Goal: Task Accomplishment & Management: Use online tool/utility

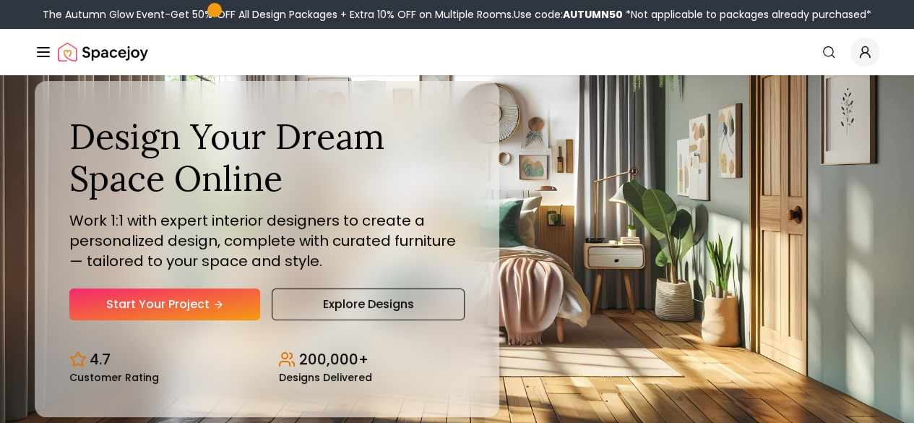
click at [0, 0] on link "AI Design" at bounding box center [0, 0] width 0 height 0
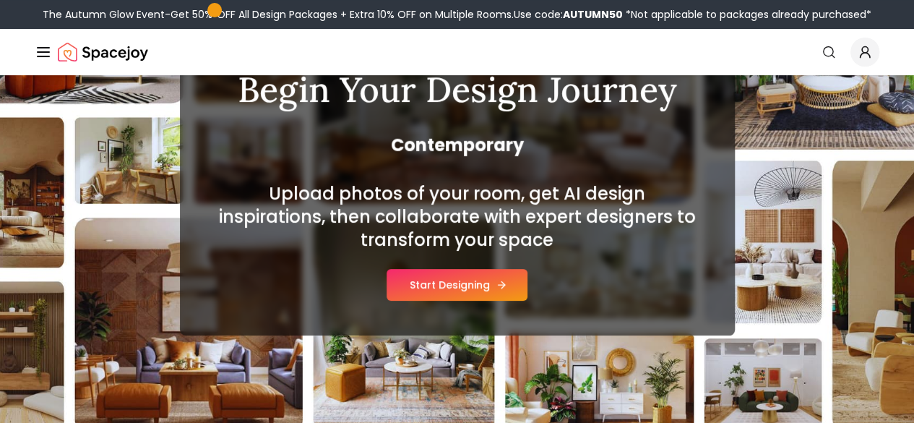
click at [455, 293] on button "Start Designing" at bounding box center [457, 285] width 141 height 32
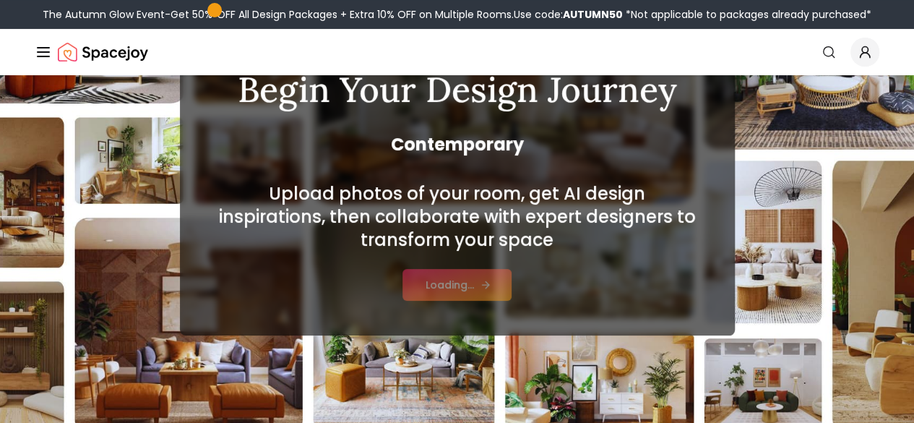
click at [455, 293] on div "Loading..." at bounding box center [457, 285] width 109 height 32
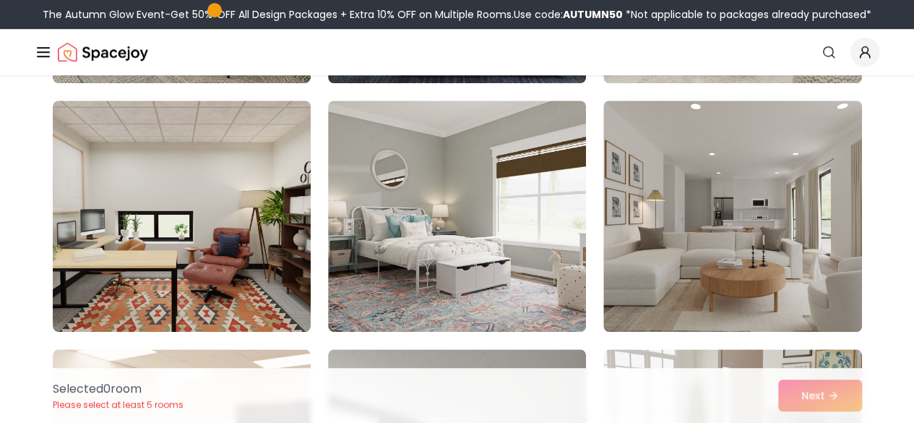
scroll to position [6116, 0]
